Goal: Transaction & Acquisition: Purchase product/service

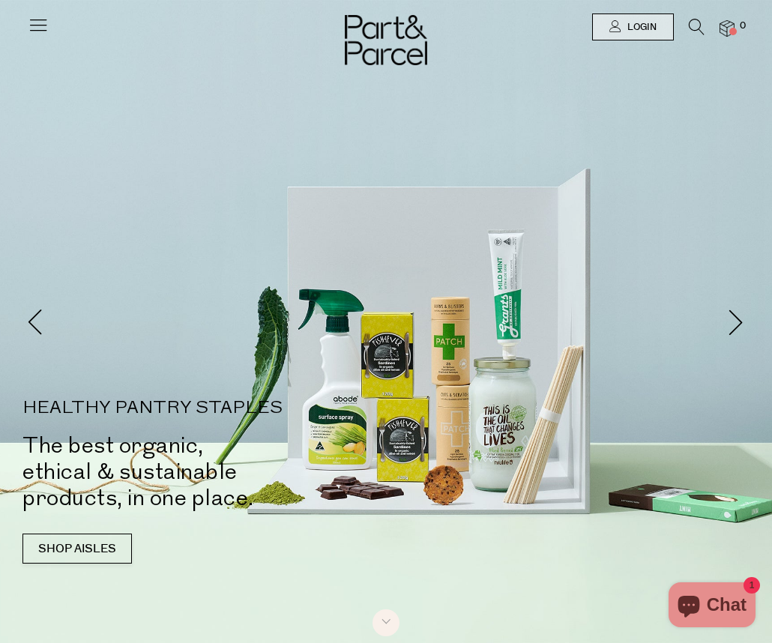
click at [696, 26] on icon at bounding box center [697, 27] width 16 height 16
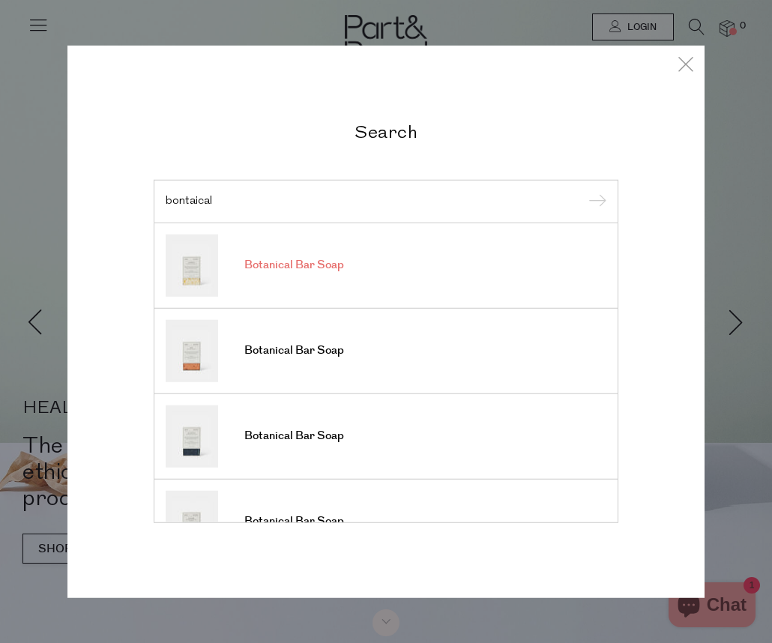
type input "bontaical"
click at [286, 295] on link "Botanical Bar Soap" at bounding box center [386, 265] width 441 height 62
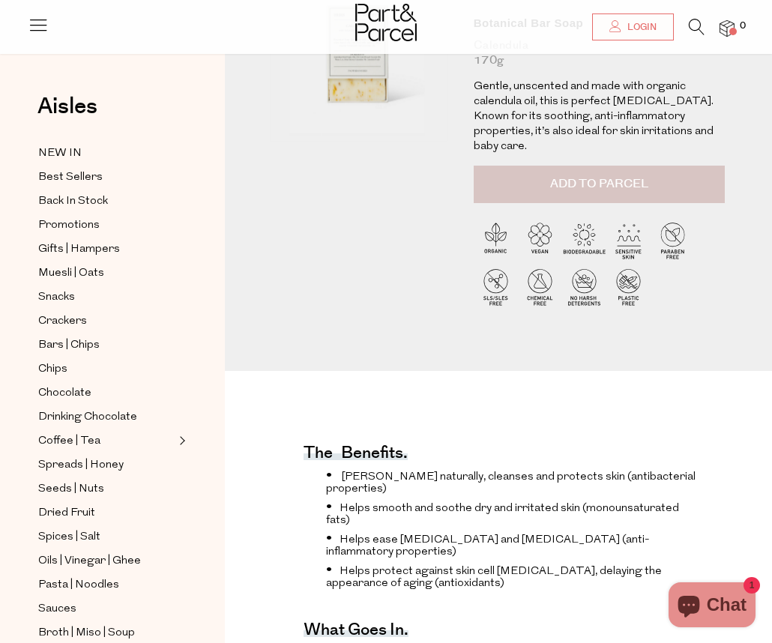
scroll to position [168, 0]
click at [561, 185] on span "Add to Parcel" at bounding box center [599, 183] width 98 height 17
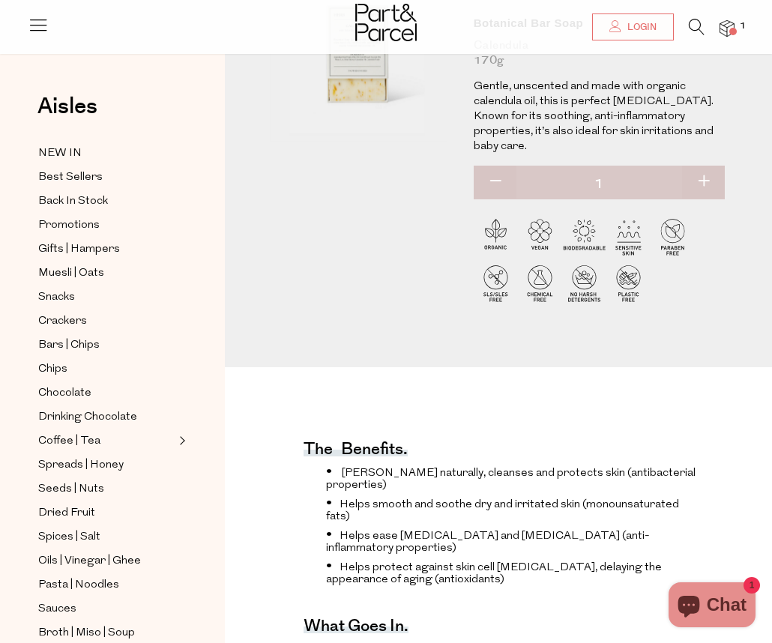
click at [691, 31] on icon at bounding box center [697, 27] width 16 height 16
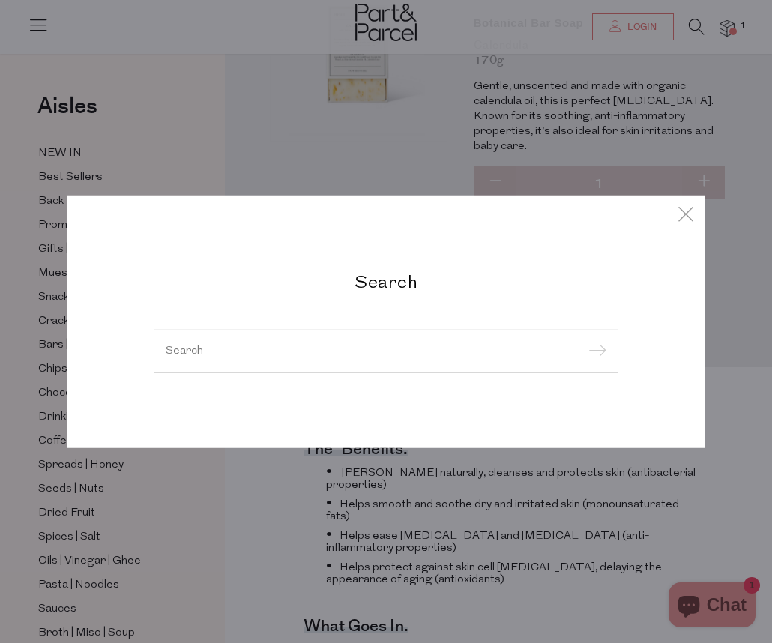
click at [338, 357] on div at bounding box center [386, 351] width 465 height 43
click at [256, 351] on input "search" at bounding box center [386, 351] width 441 height 11
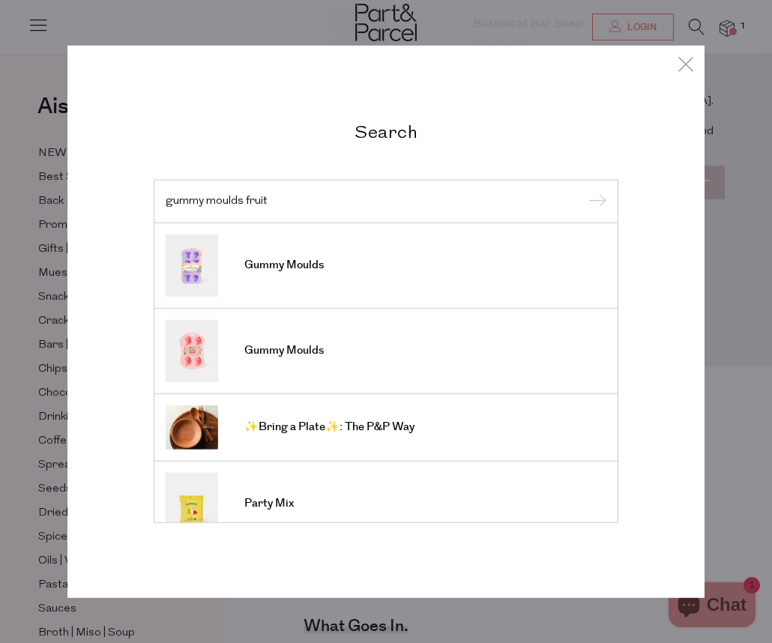
type input "gummy moulds fruit"
click at [595, 202] on input "submit" at bounding box center [595, 202] width 22 height 22
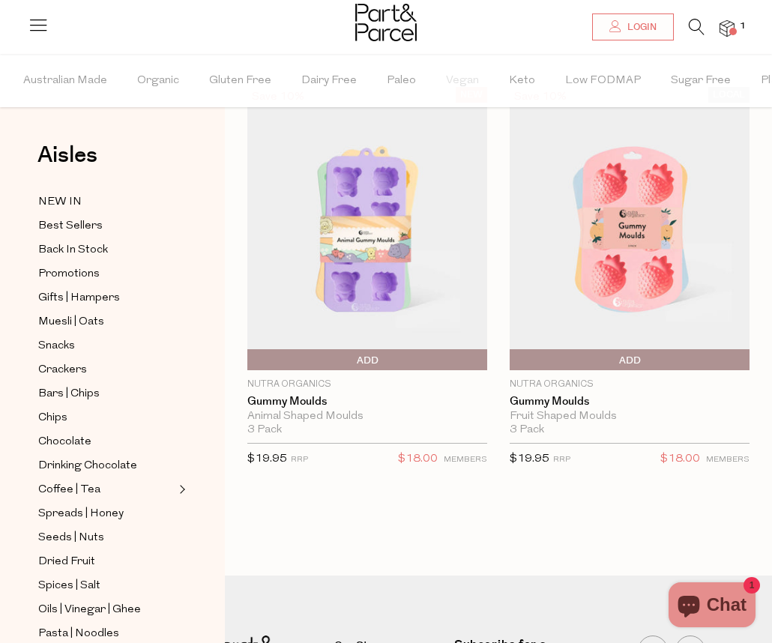
scroll to position [31, 0]
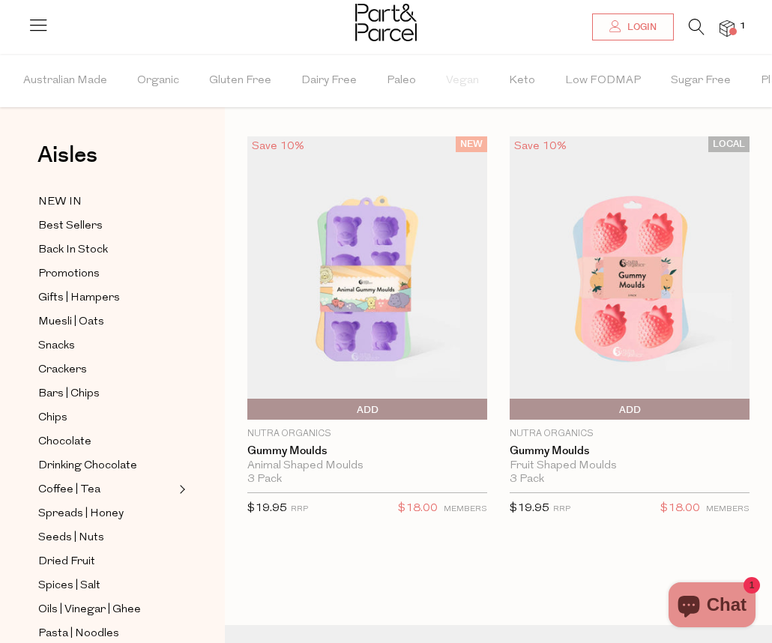
click at [649, 401] on span "Add To Parcel" at bounding box center [630, 410] width 232 height 22
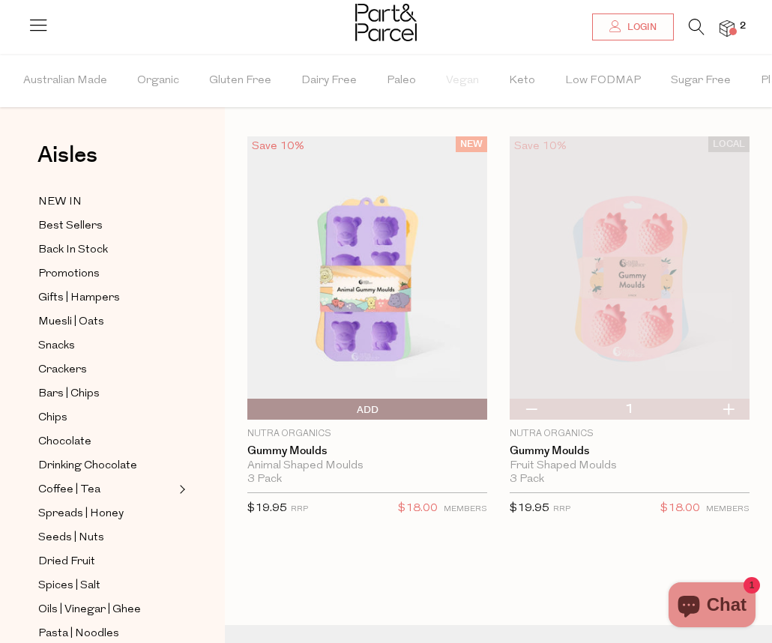
click at [696, 28] on icon at bounding box center [697, 27] width 16 height 16
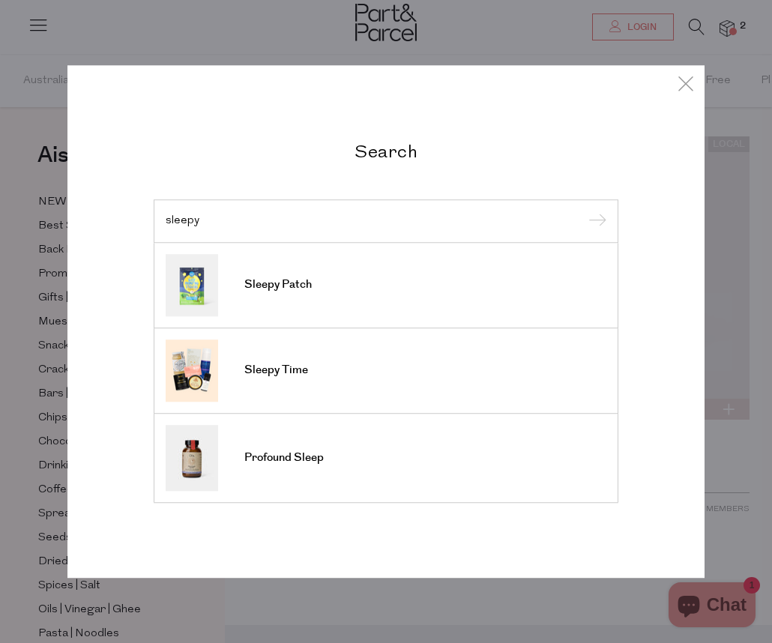
type input "sleepy"
click at [595, 222] on input "submit" at bounding box center [595, 222] width 22 height 22
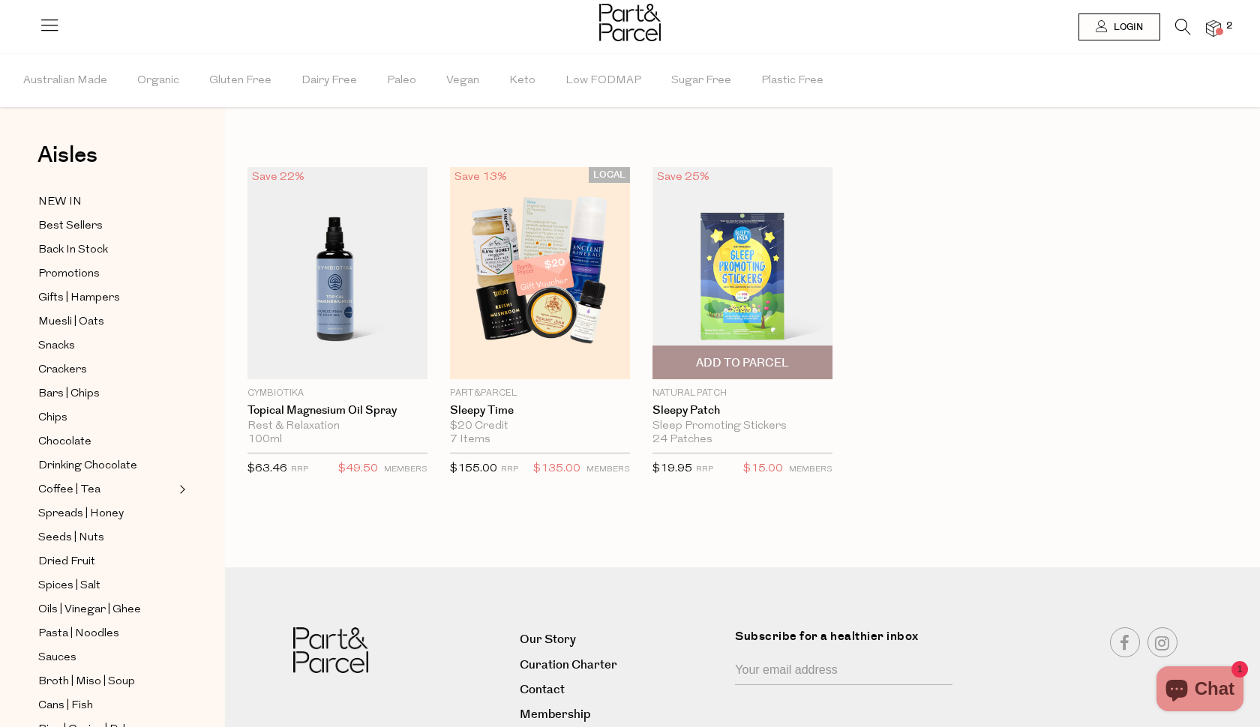
click at [737, 297] on img at bounding box center [742, 273] width 180 height 212
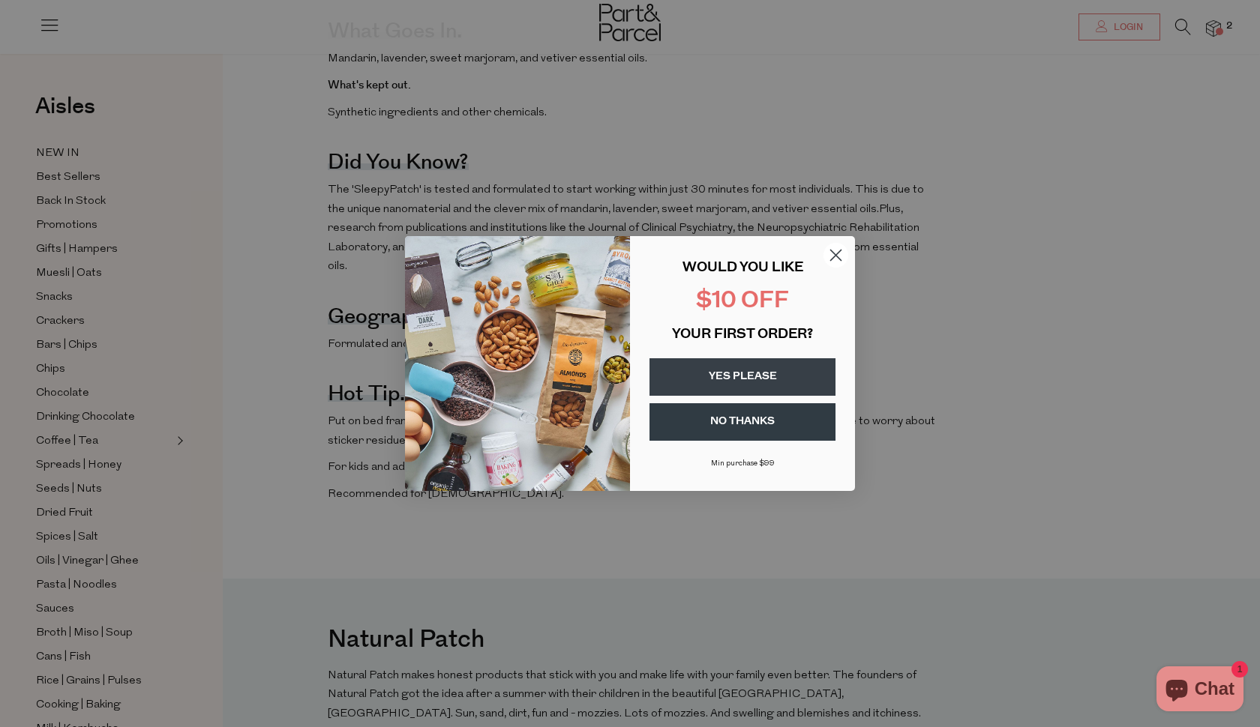
scroll to position [32, 2]
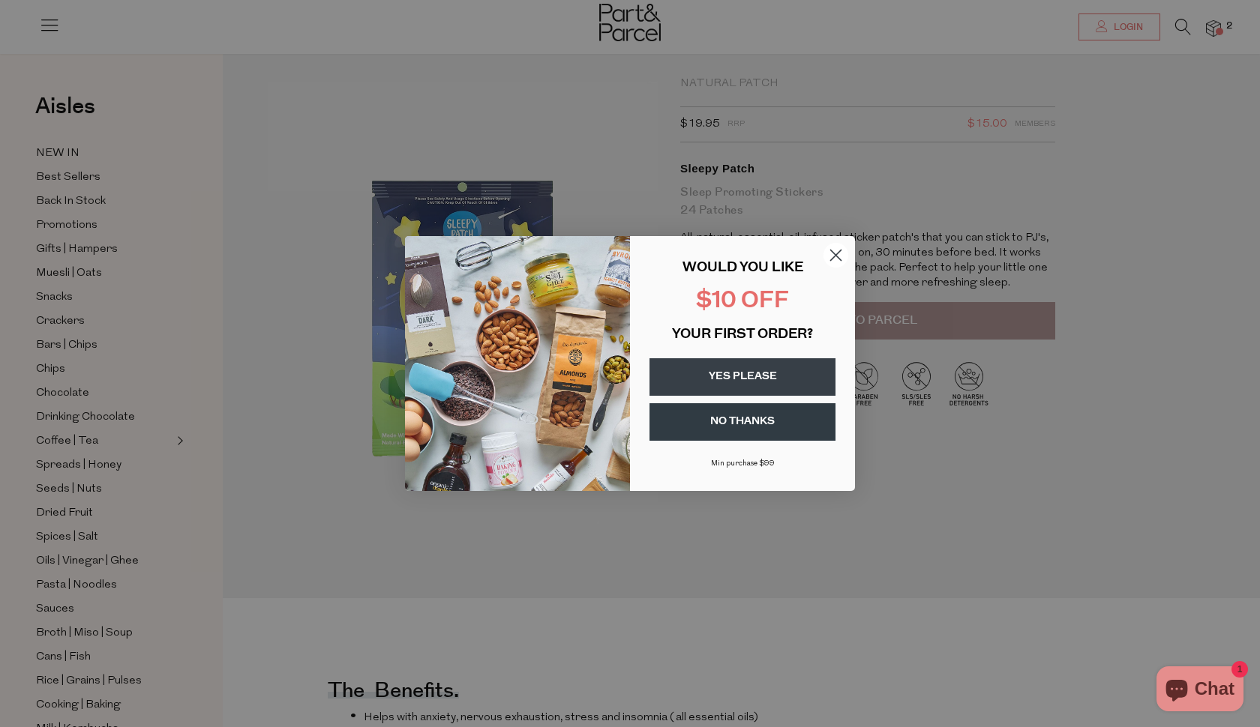
click at [778, 430] on button "NO THANKS" at bounding box center [742, 421] width 186 height 37
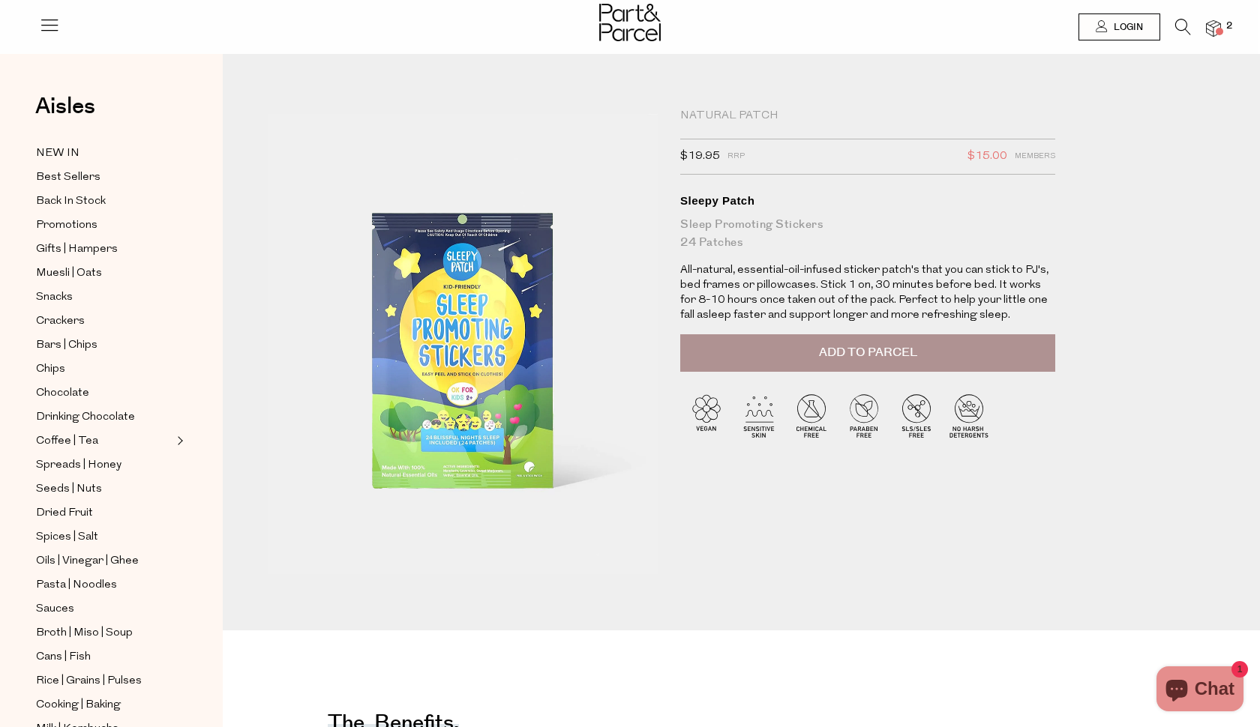
scroll to position [0, 2]
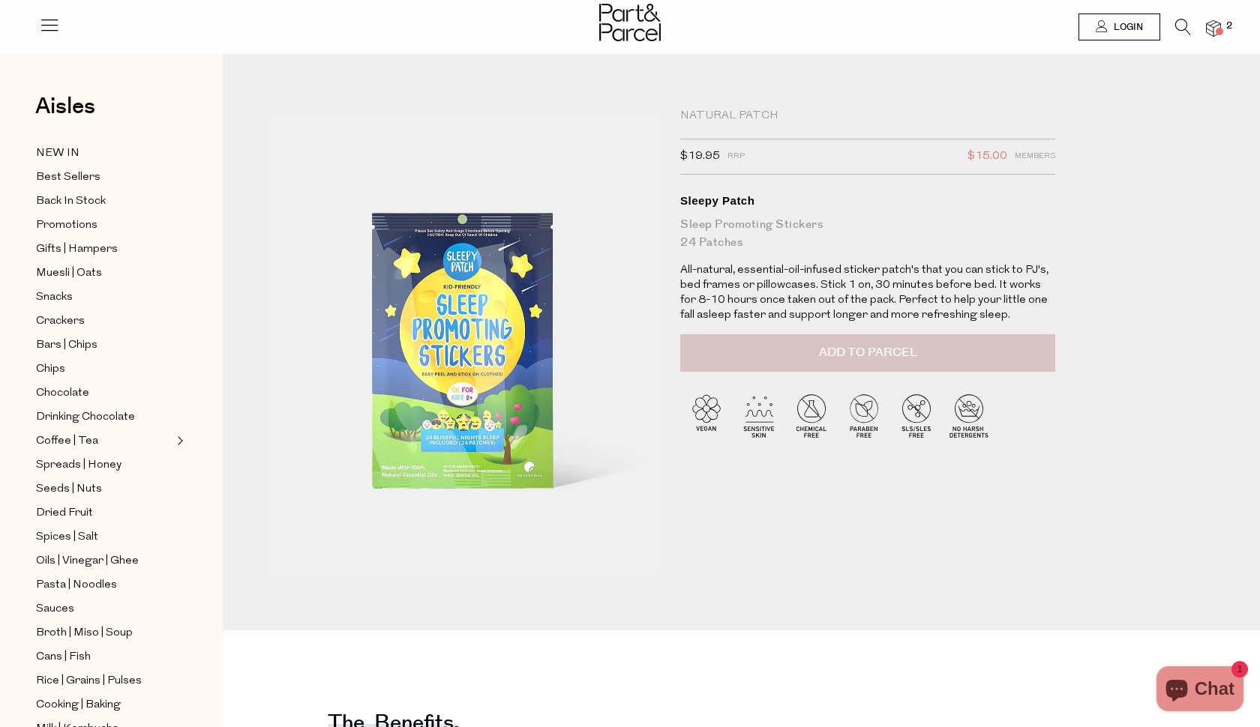
click at [856, 360] on span "Add to Parcel" at bounding box center [868, 352] width 98 height 17
click at [1180, 24] on icon at bounding box center [1183, 27] width 16 height 16
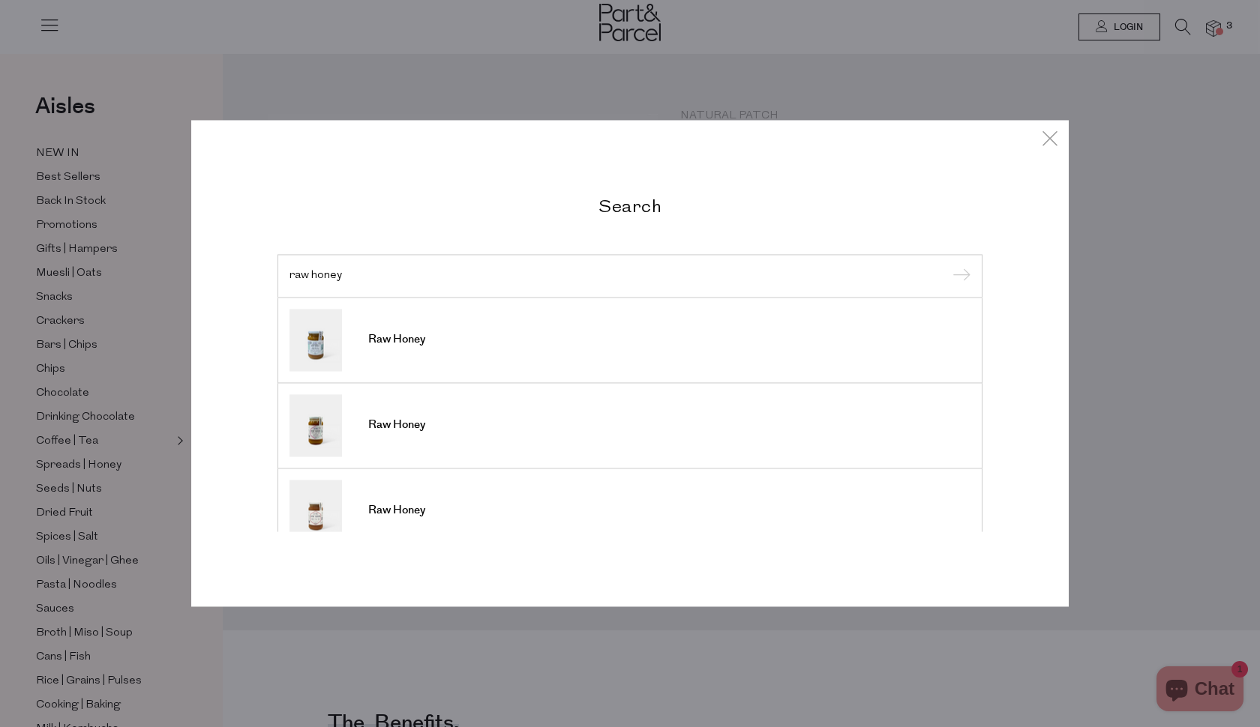
type input "raw honey"
click at [959, 265] on input "submit" at bounding box center [959, 276] width 22 height 22
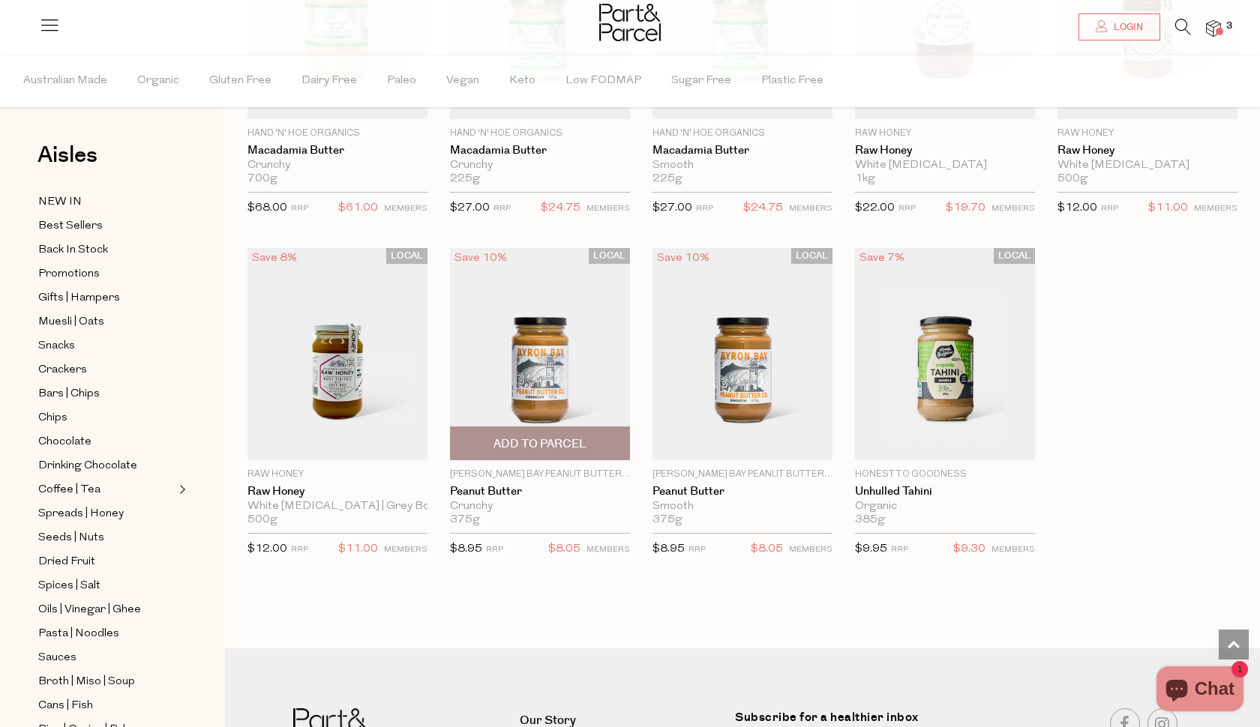
scroll to position [1645, 0]
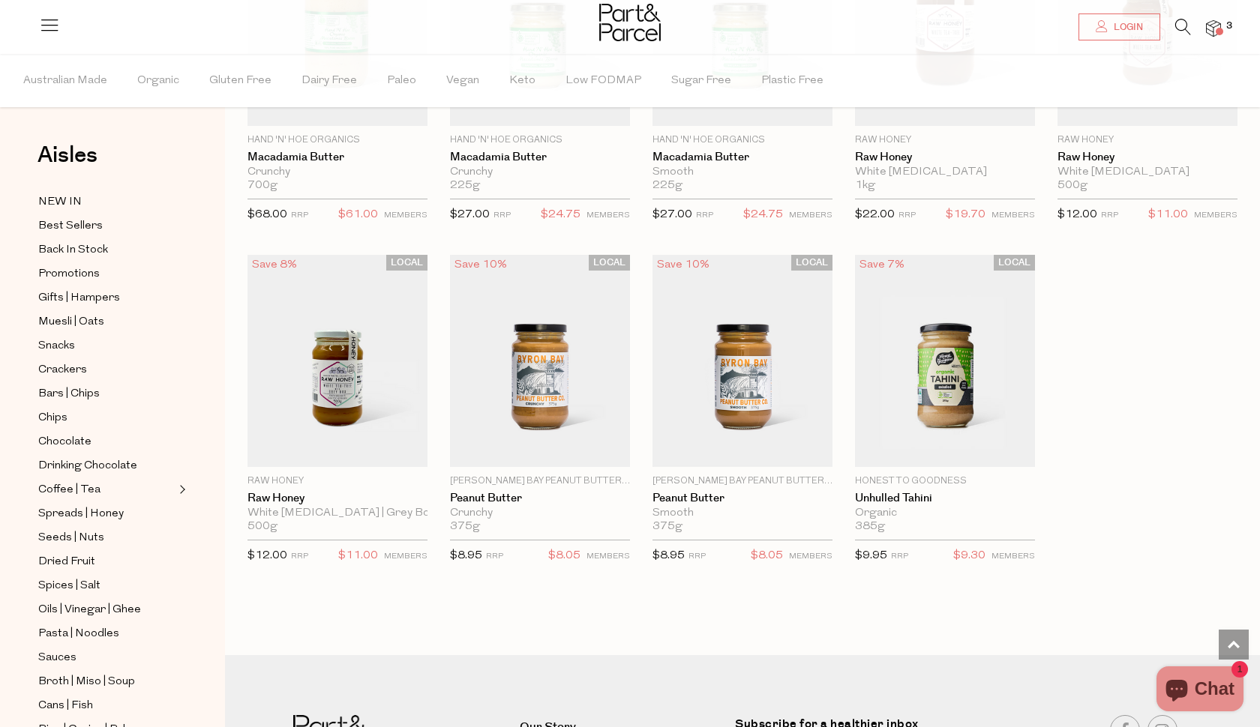
click at [1190, 33] on icon at bounding box center [1183, 27] width 16 height 16
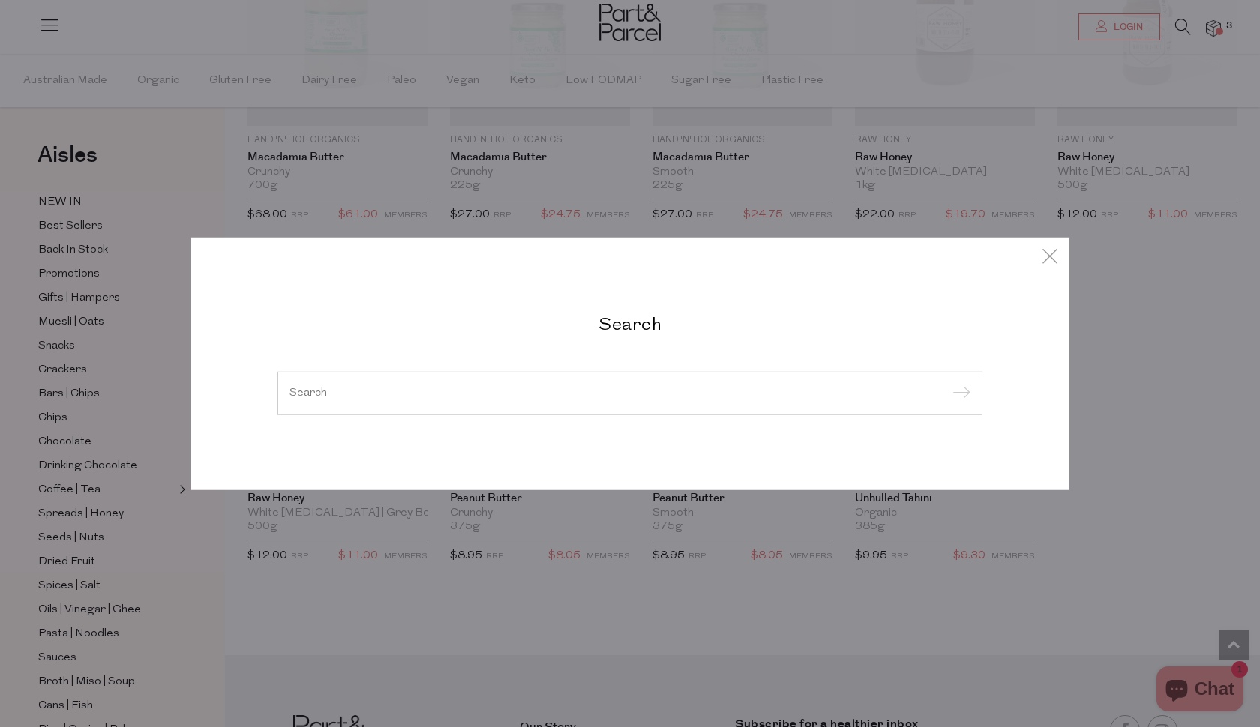
click at [475, 402] on div at bounding box center [629, 393] width 705 height 43
click at [331, 388] on div at bounding box center [629, 393] width 705 height 43
click at [310, 393] on input "search" at bounding box center [629, 393] width 681 height 11
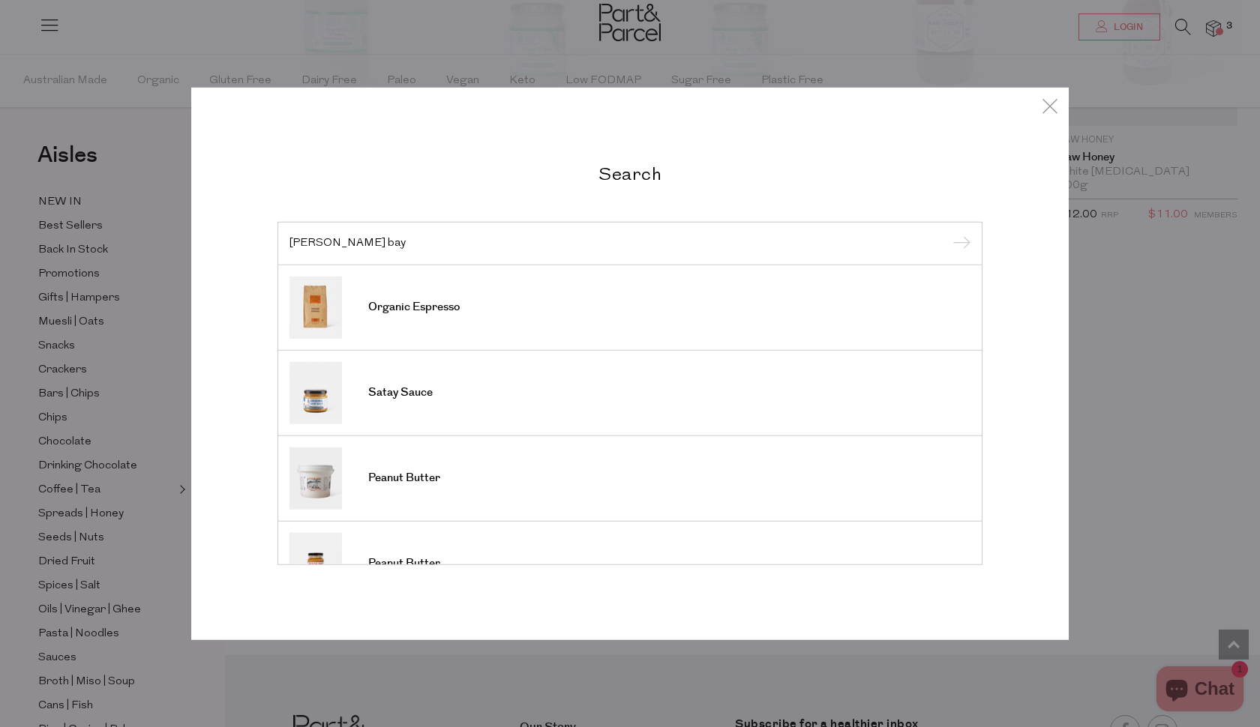
type input "byron bay"
click at [959, 244] on input "submit" at bounding box center [959, 244] width 22 height 22
